Goal: Transaction & Acquisition: Obtain resource

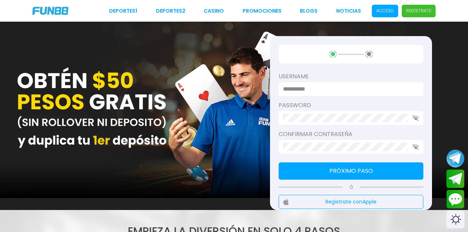
click at [392, 14] on span "Acceso" at bounding box center [385, 11] width 26 height 13
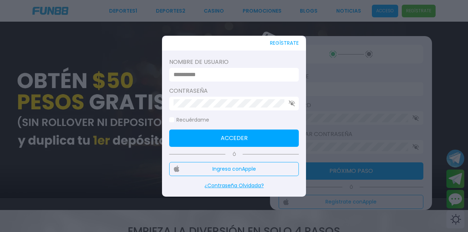
type input "**********"
click at [249, 76] on input "**********" at bounding box center [232, 74] width 117 height 9
click at [241, 131] on button "Acceder" at bounding box center [234, 137] width 130 height 17
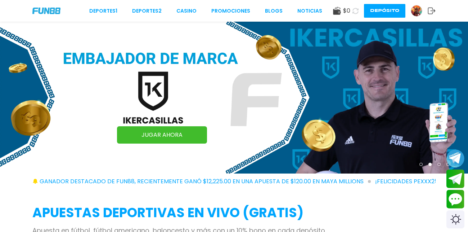
click at [418, 12] on img at bounding box center [416, 10] width 11 height 11
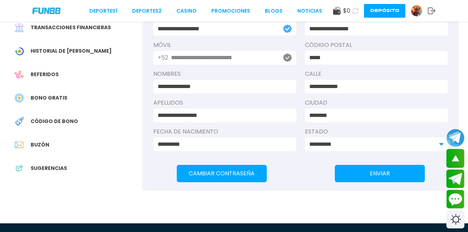
scroll to position [109, 0]
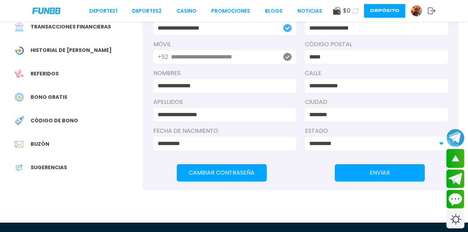
click at [56, 89] on div "Bono Gratis" at bounding box center [75, 97] width 133 height 16
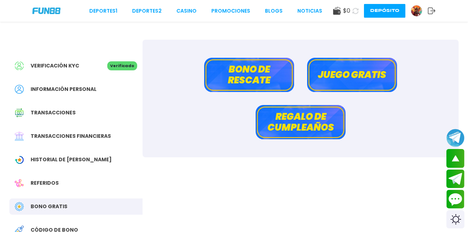
click at [311, 114] on button "Regalo de cumpleaños" at bounding box center [301, 122] width 90 height 34
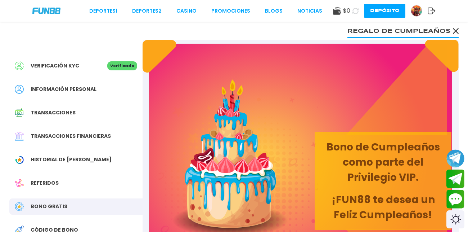
click at [83, 63] on div "Verificación KYC" at bounding box center [61, 65] width 93 height 9
click at [81, 62] on div "Verificación KYC" at bounding box center [61, 65] width 93 height 9
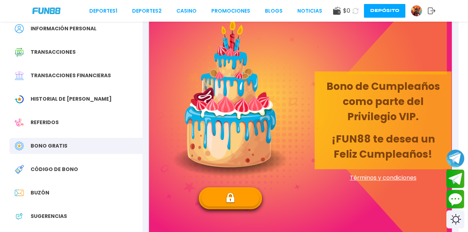
scroll to position [61, 0]
click at [111, 147] on div "Bono Gratis" at bounding box center [75, 145] width 133 height 16
click at [120, 144] on div "Bono Gratis" at bounding box center [75, 145] width 133 height 16
click at [33, 145] on span "Bono Gratis" at bounding box center [49, 146] width 37 height 8
click at [93, 118] on div "Referidos" at bounding box center [75, 122] width 133 height 16
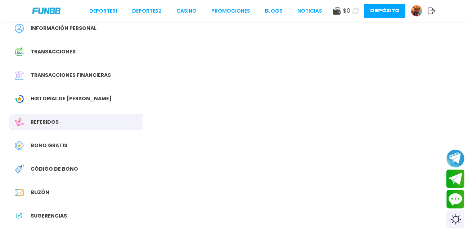
scroll to position [20, 0]
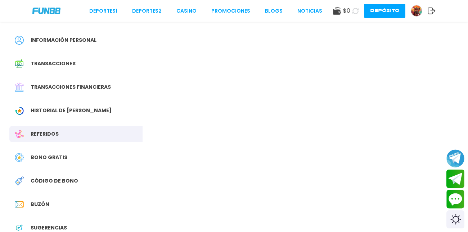
click at [93, 118] on div "Verificación KYC Verificado Información personal Transacciones Transacciones fi…" at bounding box center [75, 126] width 133 height 270
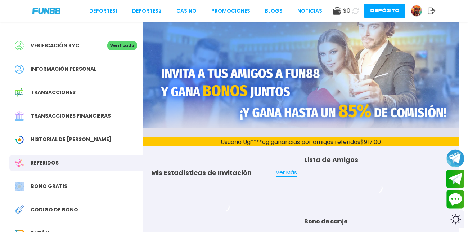
scroll to position [0, 0]
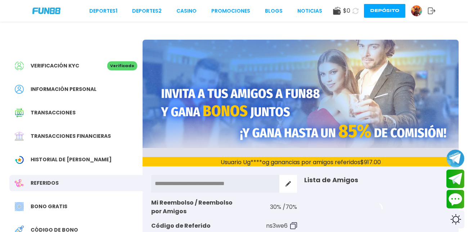
click at [68, 203] on div "Bono Gratis" at bounding box center [75, 206] width 133 height 16
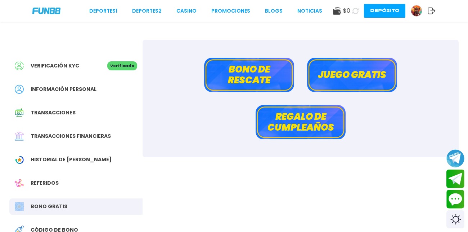
click at [344, 70] on button "Juego gratis" at bounding box center [352, 75] width 90 height 34
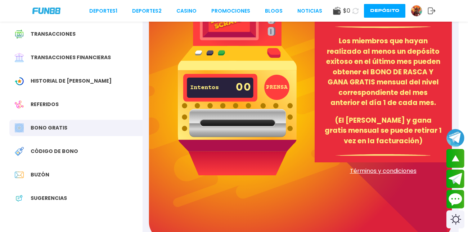
scroll to position [77, 0]
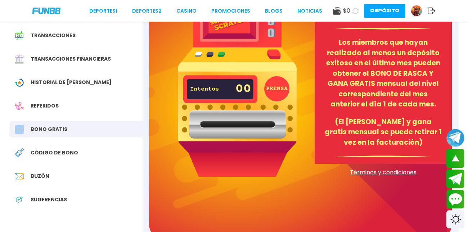
click at [272, 87] on button "PRENSA" at bounding box center [276, 88] width 25 height 25
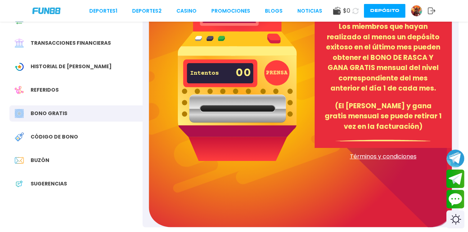
scroll to position [92, 0]
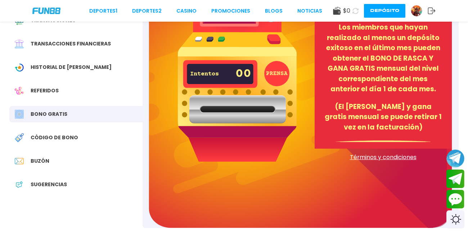
click at [63, 157] on div "Buzón" at bounding box center [75, 161] width 133 height 16
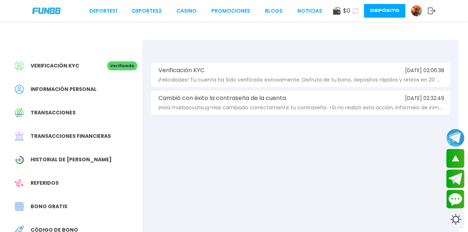
click at [240, 68] on div "Verificación KYC 2025-07-24 02:06:38" at bounding box center [300, 70] width 287 height 6
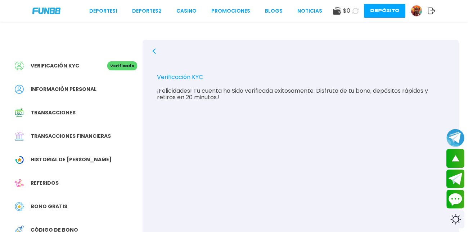
click at [152, 53] on icon at bounding box center [154, 51] width 6 height 6
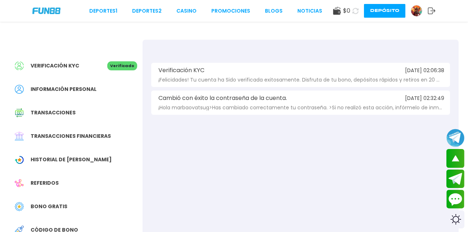
click at [236, 103] on div "Cambió con éxito la contraseña de la cuenta. 2025-07-24 02:32:49 ¡Hola marbaova…" at bounding box center [300, 102] width 299 height 24
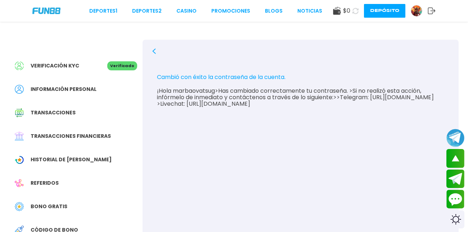
click at [157, 53] on icon at bounding box center [154, 51] width 6 height 6
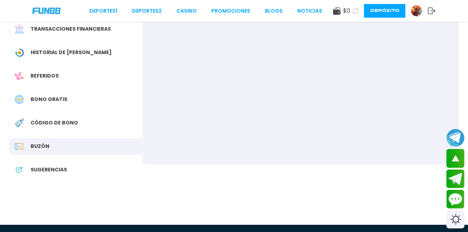
scroll to position [107, 0]
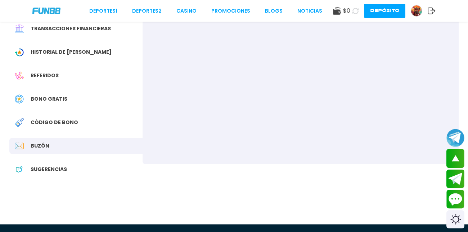
click at [60, 121] on span "Código de bono" at bounding box center [55, 122] width 48 height 8
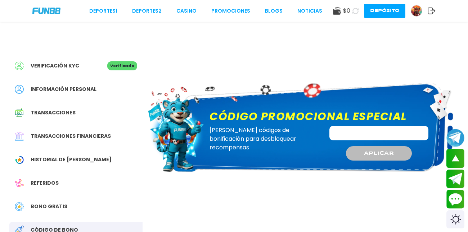
click at [352, 129] on input "Código promocional especial" at bounding box center [378, 133] width 99 height 14
click at [458, 193] on button "Contact customer service" at bounding box center [455, 198] width 19 height 19
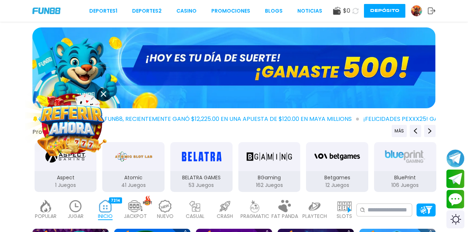
click at [372, 73] on img at bounding box center [233, 67] width 403 height 81
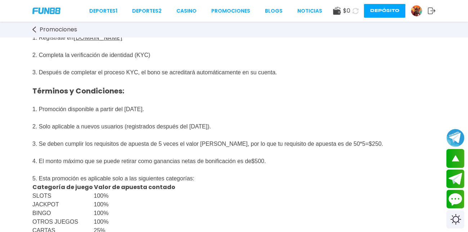
scroll to position [81, 0]
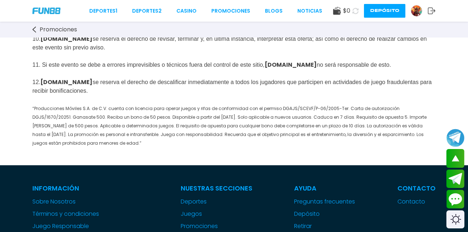
click at [45, 131] on span "“Producciones Móviles S.A. de C.V. cuenta con licencia para operar juegos y rif…" at bounding box center [229, 125] width 394 height 41
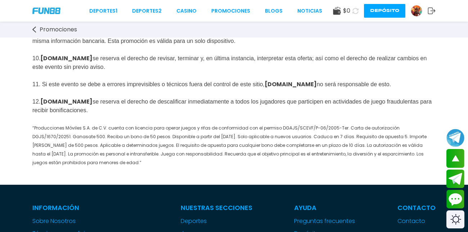
scroll to position [464, 0]
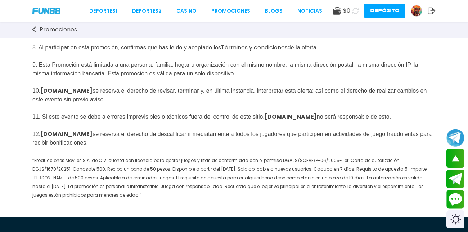
click at [45, 129] on p "Juego Exento: I . SLOTS : Book Of 99, Joker Super Reels, Aloha [PERSON_NAME], J…" at bounding box center [233, 33] width 403 height 331
click at [46, 130] on span "Juego Exento: I . SLOTS : Book Of 99, Joker Super Reels, Aloha [PERSON_NAME], J…" at bounding box center [232, 39] width 401 height 320
click at [45, 131] on span "Juego Exento: I . SLOTS : Book Of 99, Joker Super Reels, Aloha [PERSON_NAME], J…" at bounding box center [232, 39] width 401 height 318
click at [44, 130] on span "Juego Exento: I . SLOTS : Book Of 99, Joker Super Reels, Aloha [PERSON_NAME], J…" at bounding box center [232, 39] width 401 height 318
click at [47, 130] on span "Juego Exento: I . SLOTS : Book Of 99, Joker Super Reels, Aloha [PERSON_NAME], J…" at bounding box center [232, 39] width 401 height 318
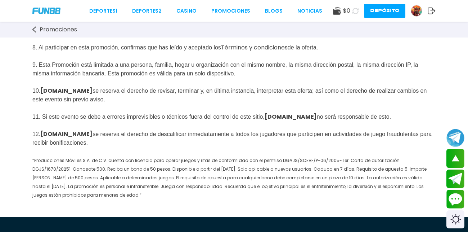
click at [419, 13] on img at bounding box center [416, 10] width 11 height 11
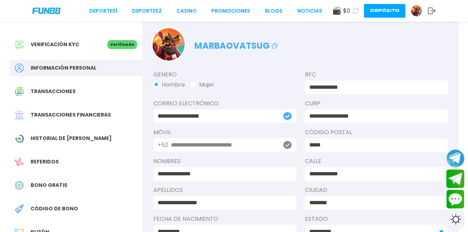
scroll to position [19, 0]
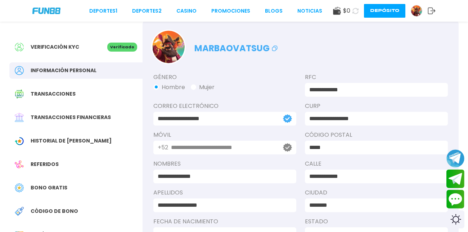
click at [40, 137] on span "Historial de [PERSON_NAME]" at bounding box center [71, 141] width 81 height 8
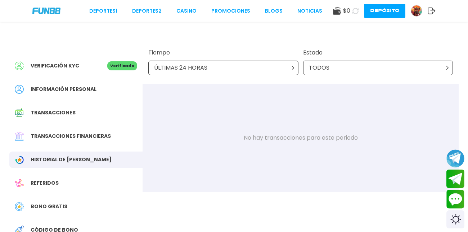
click at [285, 67] on div "ÚLTIMAS 24 HORAS" at bounding box center [223, 67] width 150 height 14
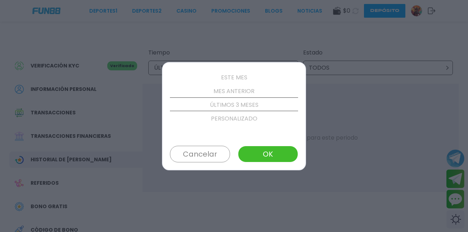
scroll to position [82, 0]
click at [261, 105] on p "PERSONALIZADO" at bounding box center [234, 105] width 128 height 14
click at [255, 89] on p "ÚLTIMOS 3 MESES" at bounding box center [234, 91] width 128 height 14
click at [277, 153] on button "OK" at bounding box center [268, 153] width 60 height 17
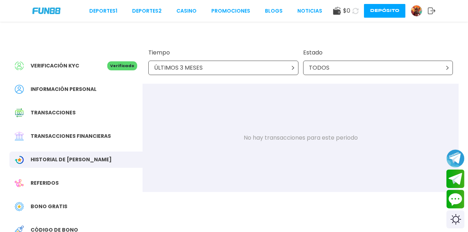
click at [31, 108] on div "Transacciones" at bounding box center [75, 112] width 133 height 16
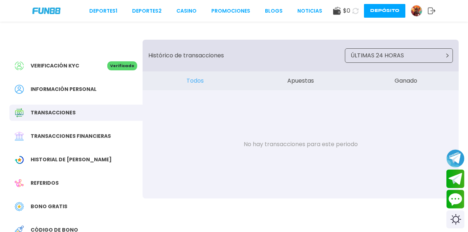
click at [41, 89] on span "Información personal" at bounding box center [64, 89] width 66 height 8
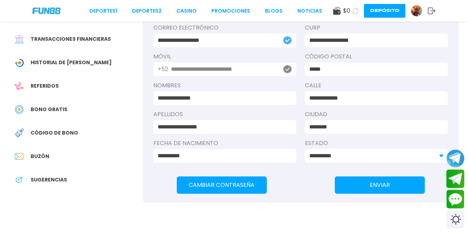
scroll to position [97, 0]
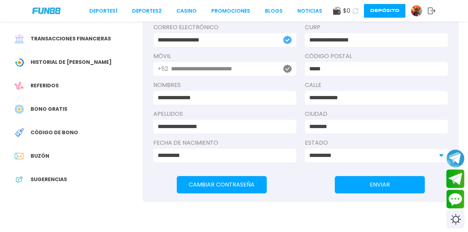
click at [33, 130] on span "Código de bono" at bounding box center [55, 133] width 48 height 8
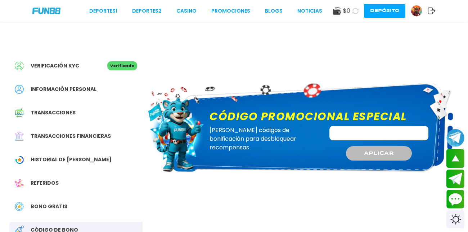
click at [405, 131] on input "Código promocional especial" at bounding box center [378, 133] width 99 height 14
type input "****"
click at [390, 158] on button "APLICAR" at bounding box center [378, 153] width 67 height 15
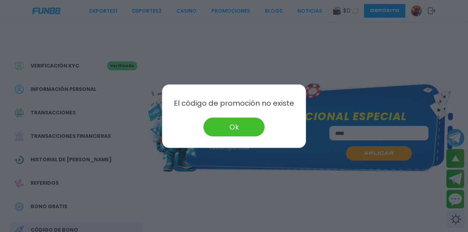
click at [249, 118] on button "Ok" at bounding box center [233, 126] width 61 height 19
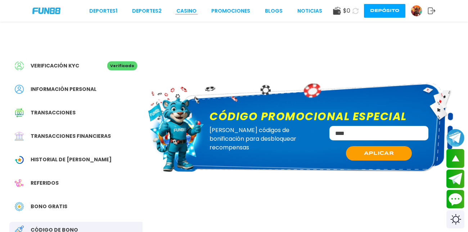
click at [195, 11] on link "CASINO" at bounding box center [186, 11] width 20 height 8
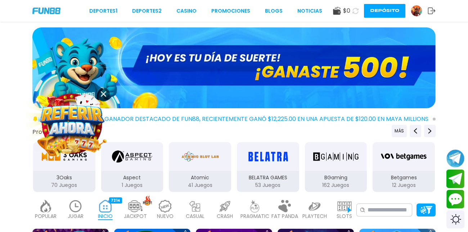
click at [69, 125] on img at bounding box center [72, 123] width 65 height 65
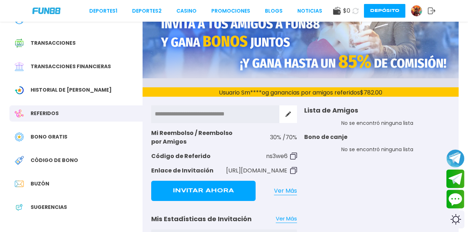
scroll to position [71, 0]
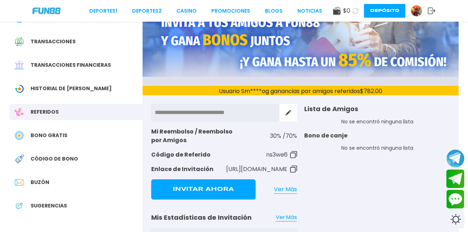
click at [205, 188] on button "Invitar Ahora" at bounding box center [203, 189] width 104 height 20
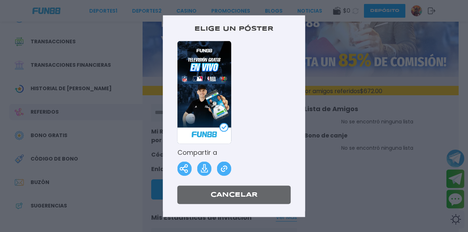
click at [234, 189] on button "Cancelar" at bounding box center [234, 194] width 113 height 18
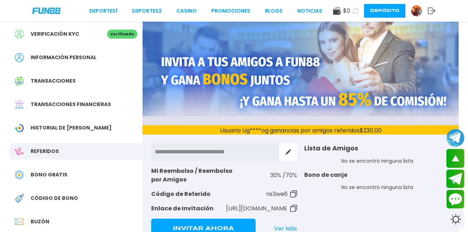
scroll to position [28, 0]
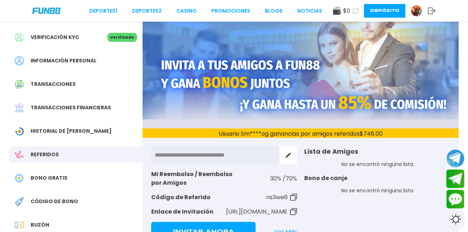
click at [78, 41] on div "Verificación KYC" at bounding box center [61, 37] width 93 height 9
click at [130, 31] on div "Verificación KYC Verificado" at bounding box center [75, 37] width 133 height 16
click at [60, 45] on div "Verificación KYC Verificado" at bounding box center [75, 37] width 133 height 16
click at [60, 42] on div "Verificación KYC Verificado" at bounding box center [75, 37] width 133 height 16
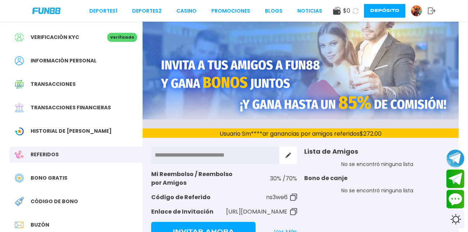
click at [67, 36] on span "Verificación KYC" at bounding box center [55, 37] width 49 height 8
click at [59, 15] on div "Deportes 1 Deportes 2 CASINO Promociones BLOGS NOTICIAS $ 0 Depósito" at bounding box center [234, 11] width 468 height 22
click at [54, 8] on img at bounding box center [46, 11] width 28 height 6
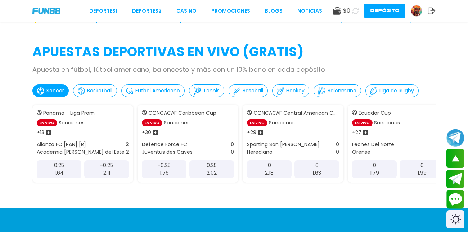
scroll to position [161, 0]
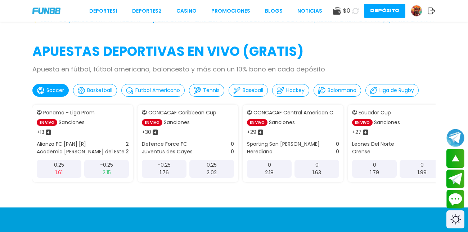
click at [280, 61] on div "APUESTAS DEPORTIVAS EN VIVO (gratis) Apuesta en fútbol, fútbol americano, balon…" at bounding box center [234, 124] width 468 height 165
click at [103, 167] on p "-0.25" at bounding box center [106, 165] width 13 height 8
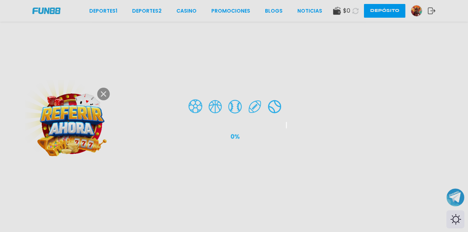
click at [106, 90] on div at bounding box center [234, 116] width 468 height 232
click at [105, 91] on div at bounding box center [234, 116] width 468 height 232
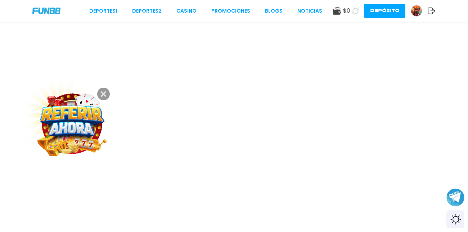
scroll to position [202, 0]
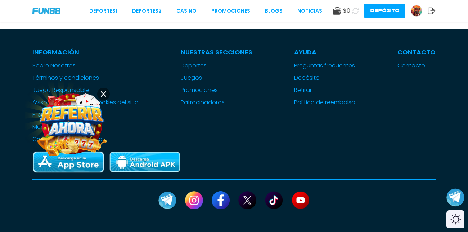
click at [104, 94] on use at bounding box center [103, 93] width 5 height 5
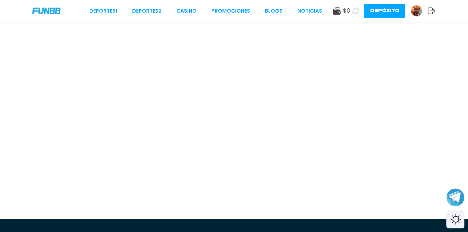
scroll to position [0, 0]
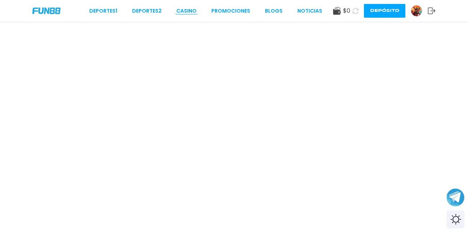
click at [191, 13] on link "CASINO" at bounding box center [186, 11] width 20 height 8
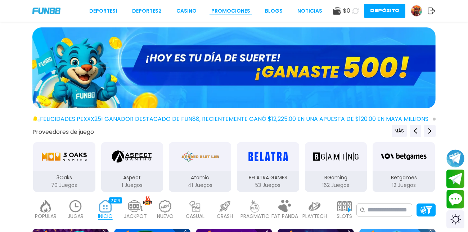
click at [231, 12] on link "Promociones" at bounding box center [230, 11] width 39 height 8
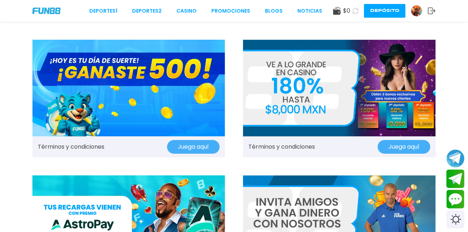
click at [188, 146] on button "Juega aquí" at bounding box center [193, 147] width 53 height 14
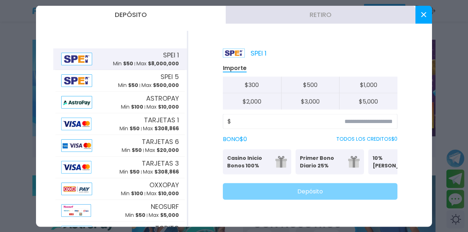
click at [255, 161] on p "Casino Inicio Bonos 100%" at bounding box center [249, 161] width 44 height 15
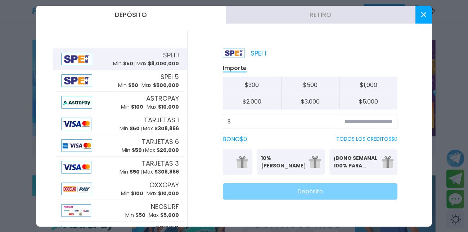
click at [358, 161] on p "¡BONO SEMANAL 100% PARA DEPORTES!" at bounding box center [356, 161] width 44 height 15
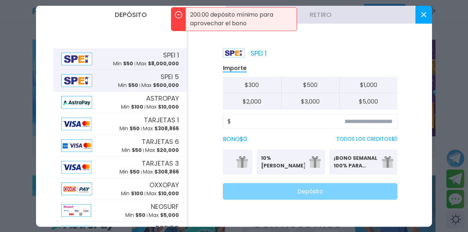
click at [163, 85] on span "$ 500,000" at bounding box center [166, 84] width 26 height 7
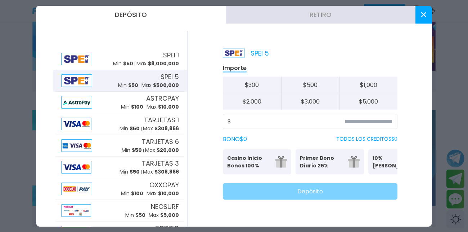
click at [337, 19] on button "Retiro" at bounding box center [321, 14] width 190 height 18
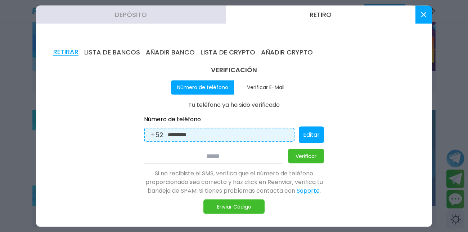
click at [422, 17] on use at bounding box center [423, 14] width 5 height 5
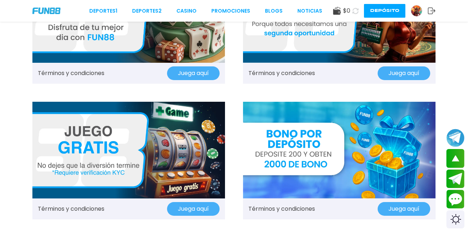
scroll to position [750, 0]
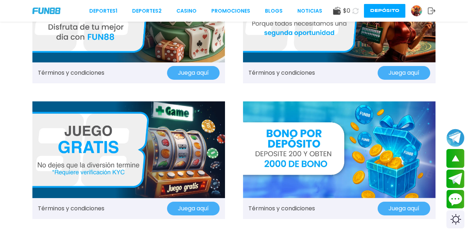
click at [191, 210] on button "Juega aquí" at bounding box center [193, 208] width 53 height 14
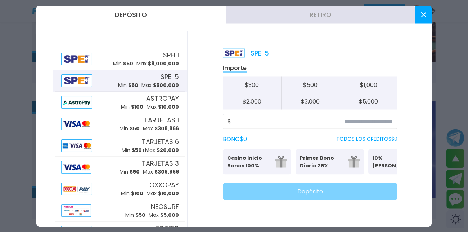
click at [425, 19] on button at bounding box center [424, 14] width 17 height 18
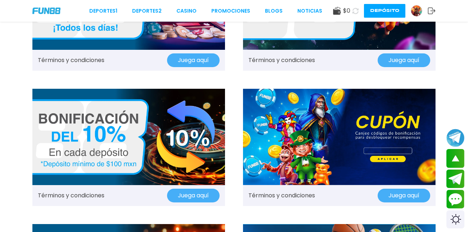
scroll to position [356, 0]
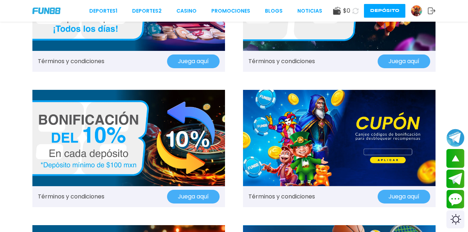
click at [410, 135] on img at bounding box center [339, 138] width 193 height 96
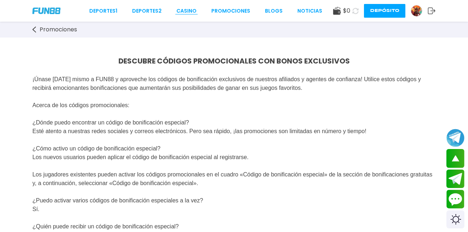
click at [184, 13] on link "CASINO" at bounding box center [186, 11] width 20 height 8
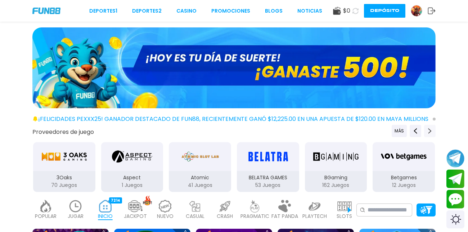
click at [428, 130] on icon "Next providers" at bounding box center [430, 131] width 6 height 6
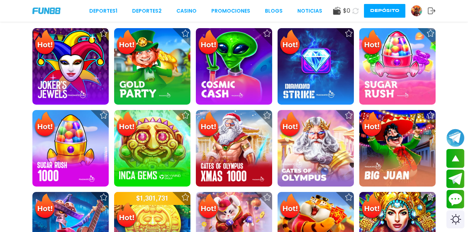
scroll to position [201, 0]
